Goal: Navigation & Orientation: Find specific page/section

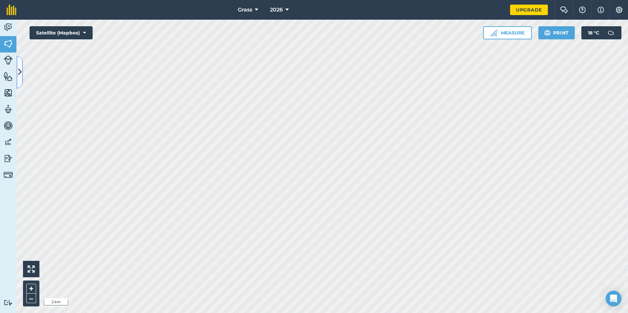
click at [23, 70] on div "Activity Fields Livestock Features Maps Team Vehicles Data Reporting Billing Tu…" at bounding box center [314, 166] width 628 height 293
click at [18, 71] on icon at bounding box center [20, 71] width 4 height 11
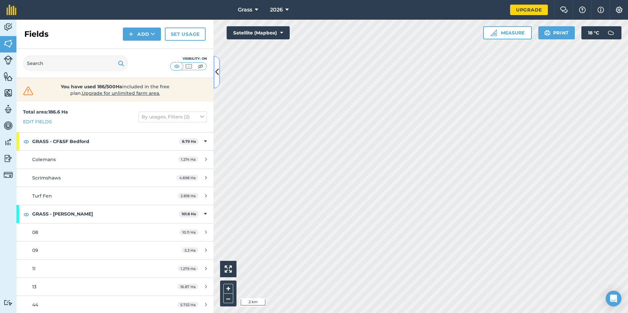
click at [216, 78] on icon at bounding box center [217, 71] width 4 height 11
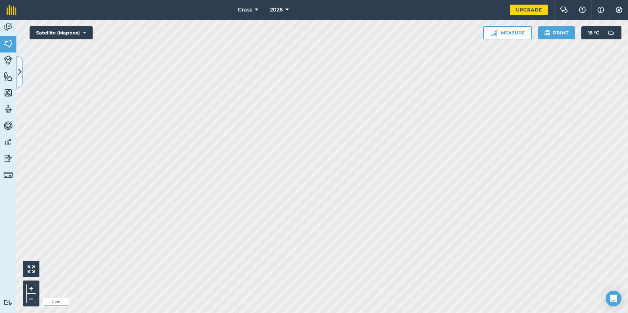
click at [23, 82] on button at bounding box center [19, 72] width 7 height 33
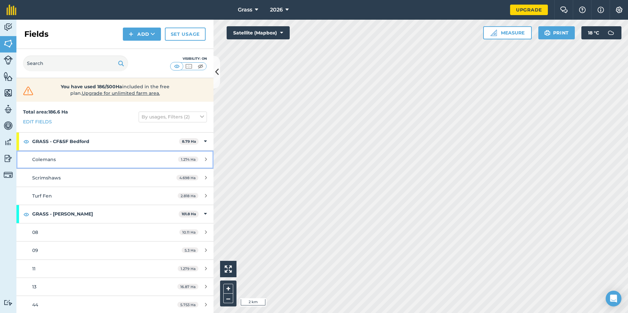
click at [48, 162] on span "Colemans" at bounding box center [44, 160] width 24 height 6
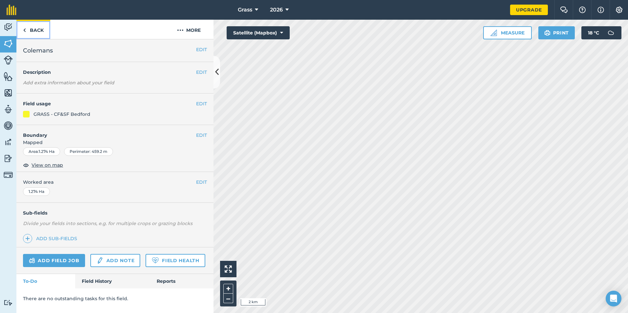
click at [37, 35] on link "Back" at bounding box center [33, 29] width 34 height 19
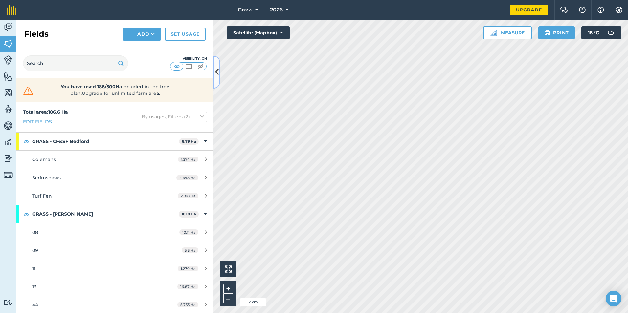
click at [217, 79] on button at bounding box center [216, 72] width 7 height 33
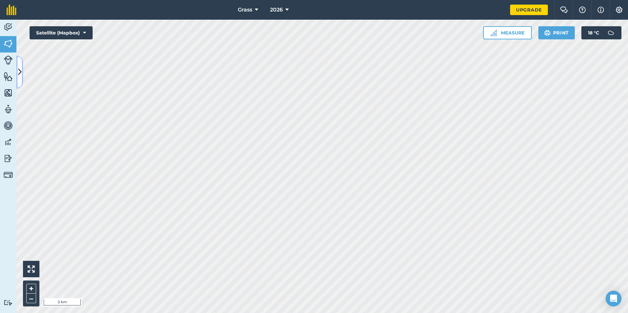
click at [22, 80] on button at bounding box center [19, 72] width 7 height 33
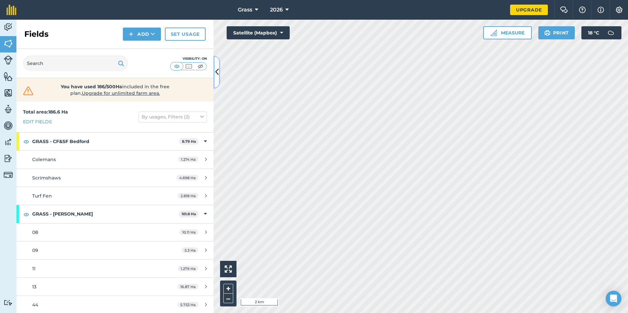
click at [216, 80] on button at bounding box center [216, 72] width 7 height 33
